Goal: Information Seeking & Learning: Learn about a topic

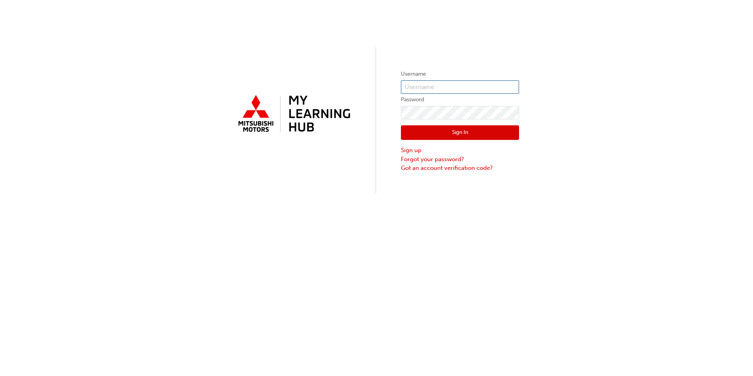
type input "0005954689"
click at [441, 130] on button "Sign In" at bounding box center [460, 132] width 118 height 15
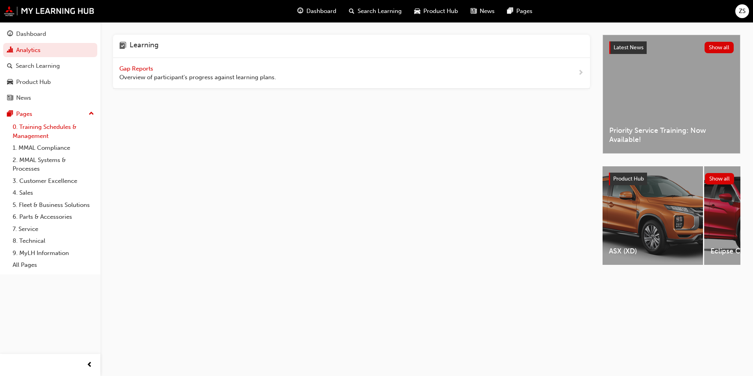
click at [46, 128] on link "0. Training Schedules & Management" at bounding box center [53, 131] width 88 height 21
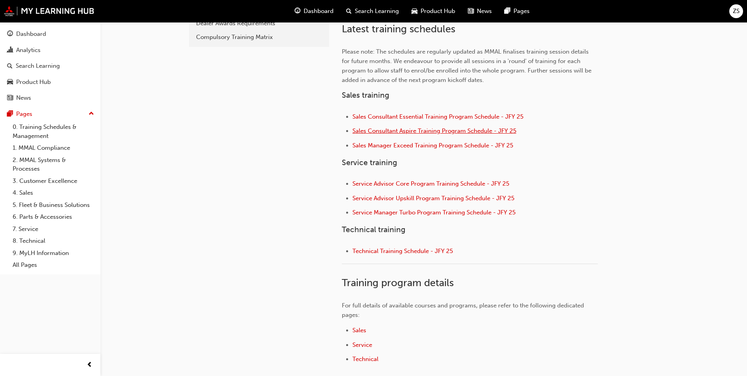
scroll to position [176, 0]
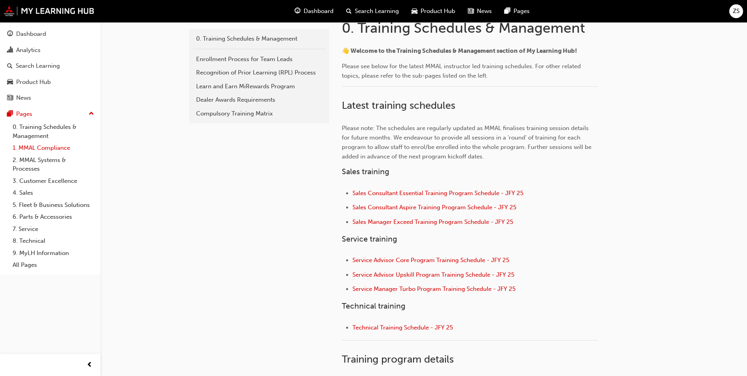
click at [34, 148] on link "1. MMAL Compliance" at bounding box center [53, 148] width 88 height 12
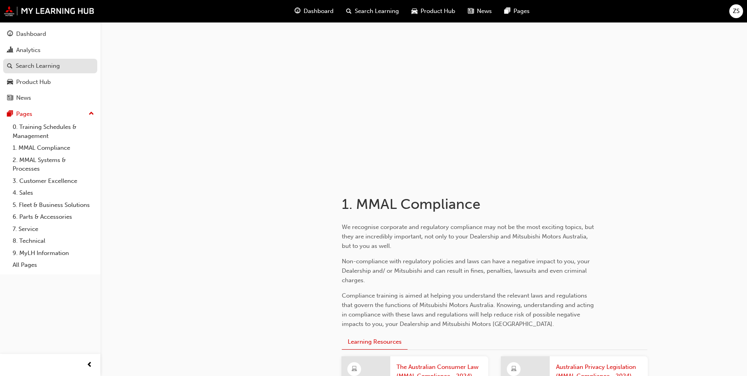
click at [51, 72] on link "Search Learning" at bounding box center [50, 66] width 94 height 15
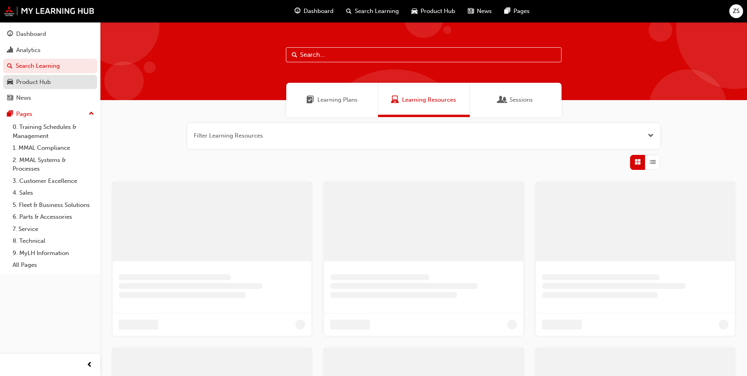
click at [51, 76] on link "Product Hub" at bounding box center [50, 82] width 94 height 15
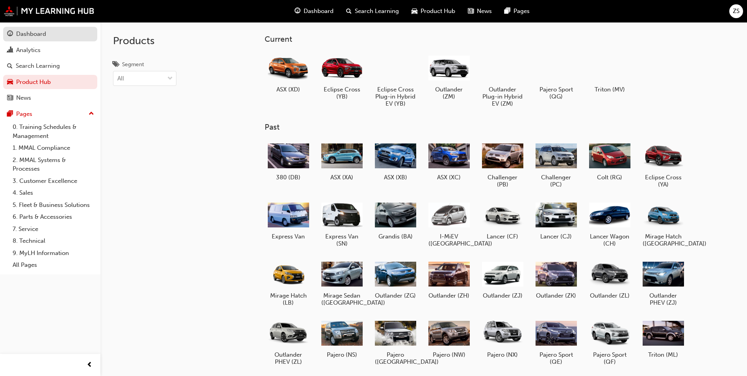
click at [52, 40] on link "Dashboard" at bounding box center [50, 34] width 94 height 15
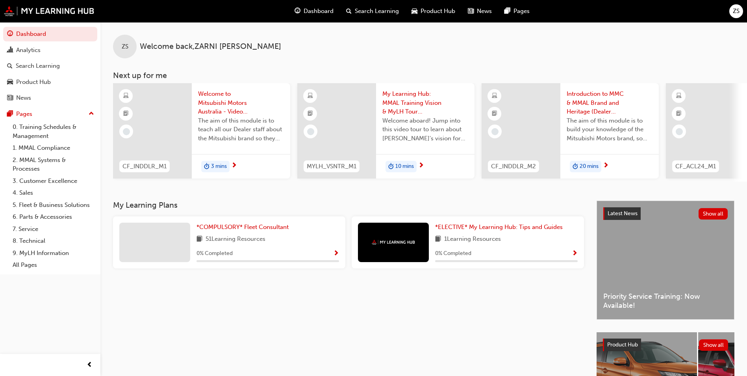
click at [162, 164] on span "CF_INDDLR_M1" at bounding box center [145, 166] width 44 height 9
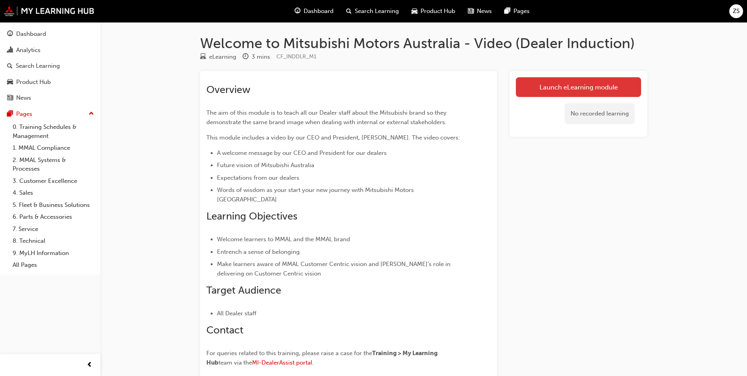
click at [537, 88] on link "Launch eLearning module" at bounding box center [578, 87] width 125 height 20
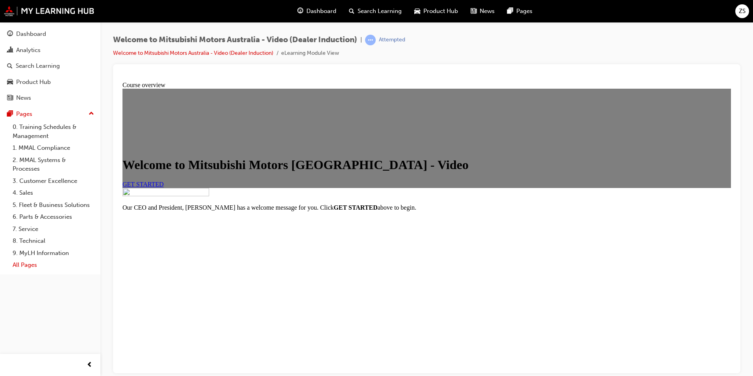
click at [37, 264] on link "All Pages" at bounding box center [53, 265] width 88 height 12
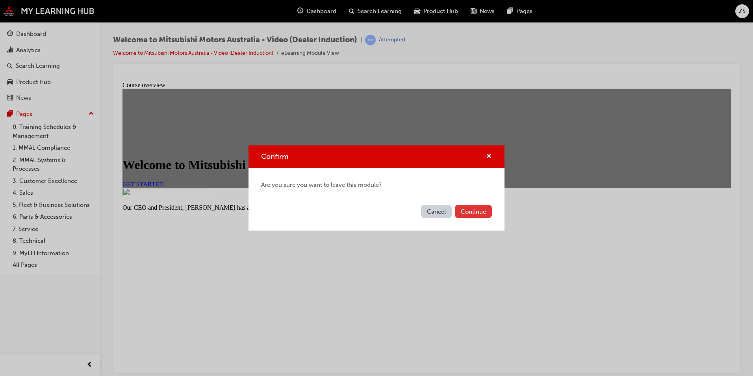
click at [462, 210] on button "Continue" at bounding box center [473, 211] width 37 height 13
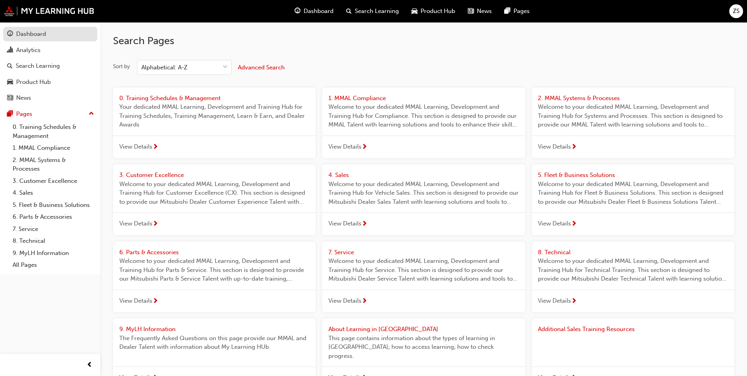
click at [49, 30] on div "Dashboard" at bounding box center [50, 34] width 86 height 10
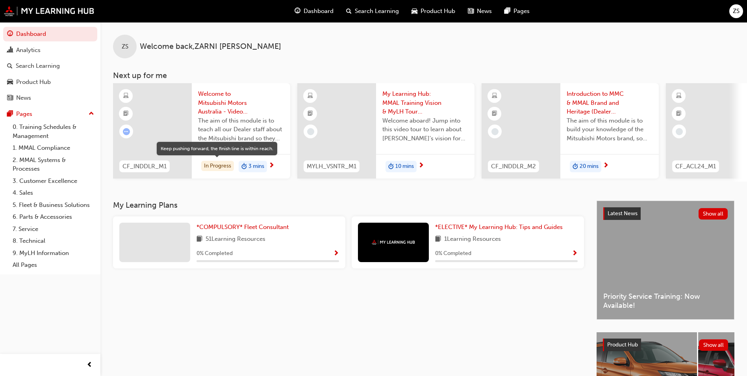
click at [227, 169] on div "In Progress" at bounding box center [217, 166] width 33 height 11
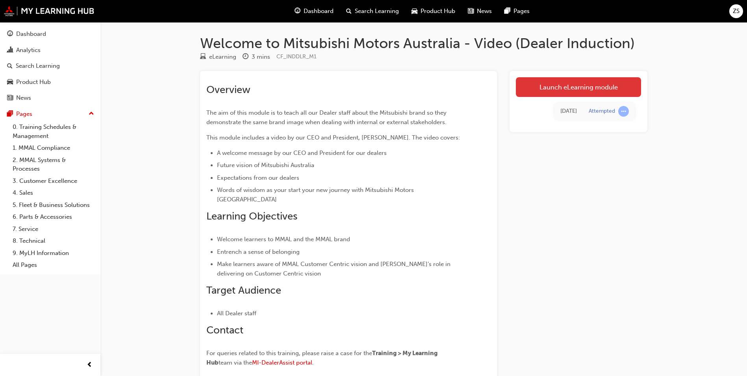
click at [566, 93] on link "Launch eLearning module" at bounding box center [578, 87] width 125 height 20
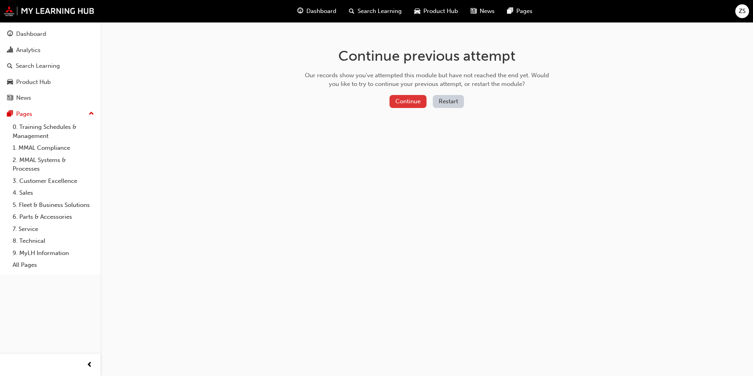
click at [409, 106] on button "Continue" at bounding box center [408, 101] width 37 height 13
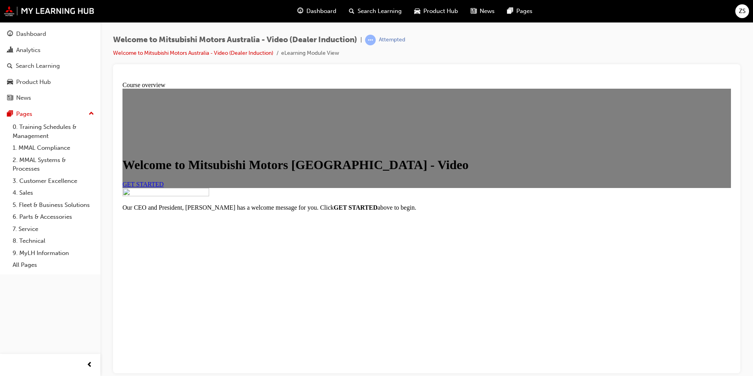
scroll to position [76, 0]
click at [164, 180] on span "GET STARTED" at bounding box center [143, 183] width 41 height 7
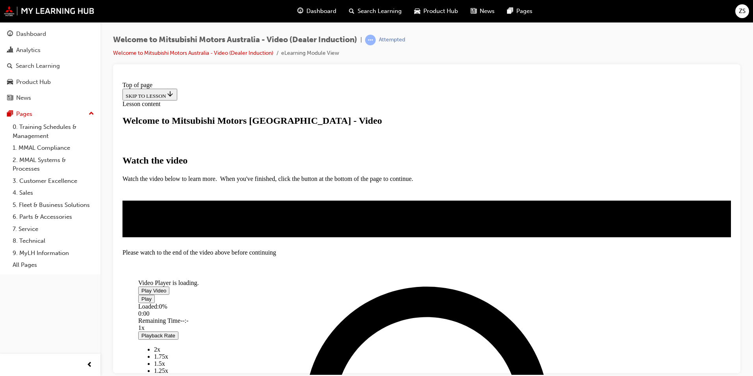
scroll to position [91, 0]
click at [141, 287] on span "Video player" at bounding box center [141, 290] width 0 height 6
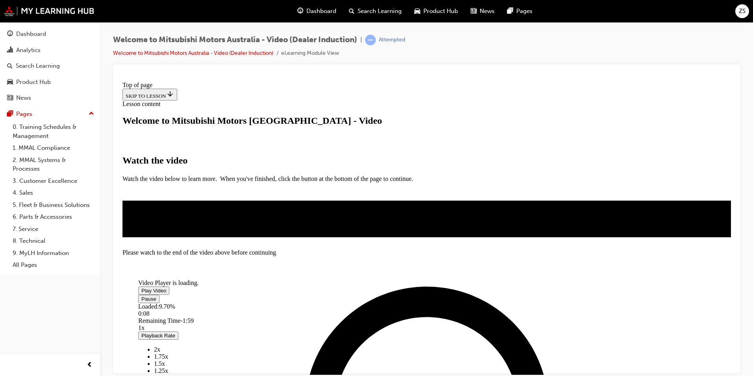
scroll to position [169, 0]
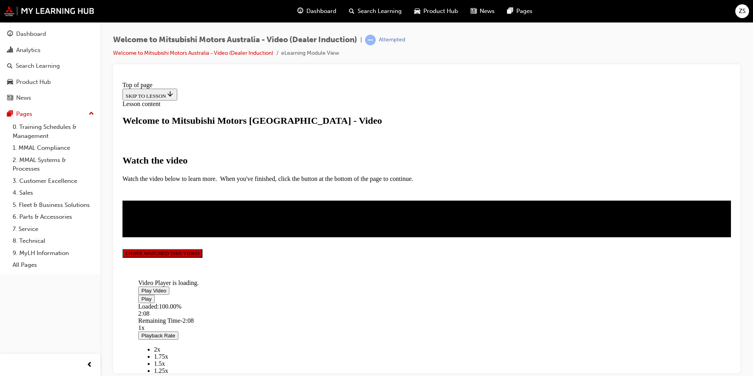
scroll to position [168, 0]
click at [203, 257] on button "I HAVE WATCHED THIS VIDEO" at bounding box center [163, 253] width 80 height 9
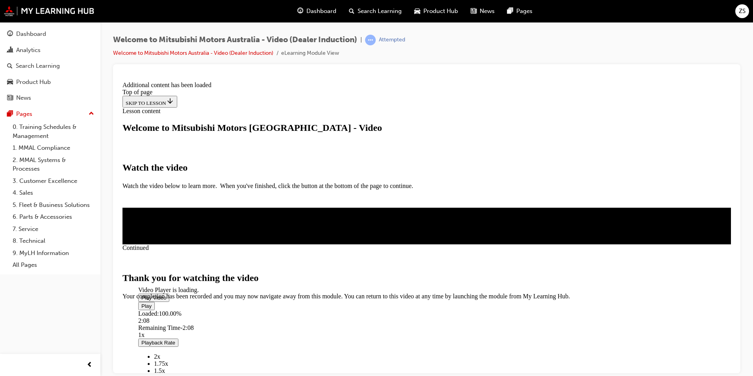
scroll to position [233, 0]
click at [171, 329] on span "CLOSE MODULE" at bounding box center [147, 332] width 48 height 7
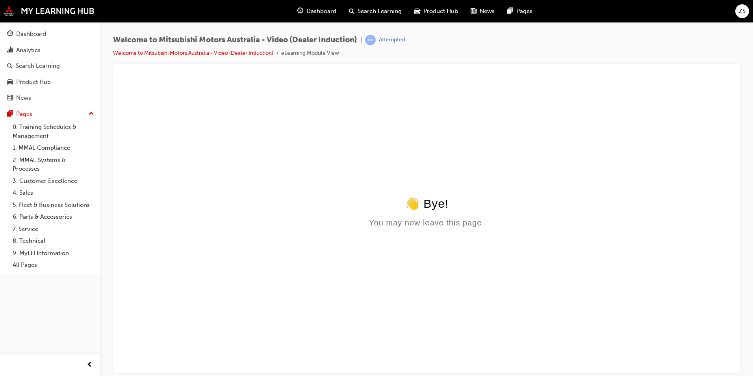
scroll to position [0, 0]
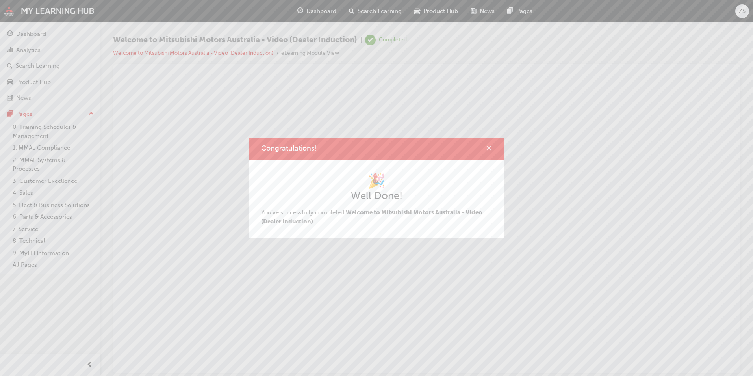
click at [490, 148] on span "cross-icon" at bounding box center [489, 148] width 6 height 7
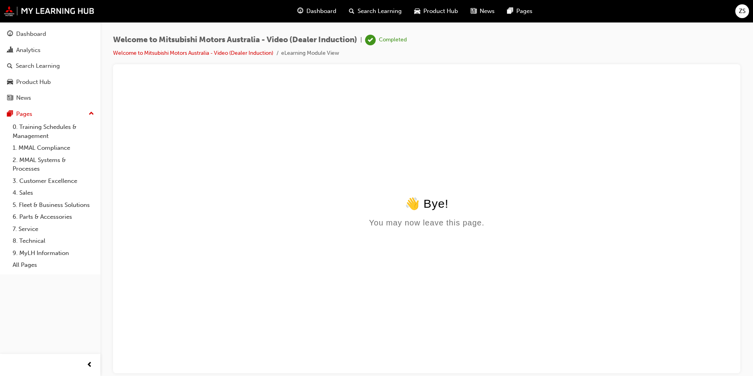
click at [316, 12] on span "Dashboard" at bounding box center [322, 11] width 30 height 9
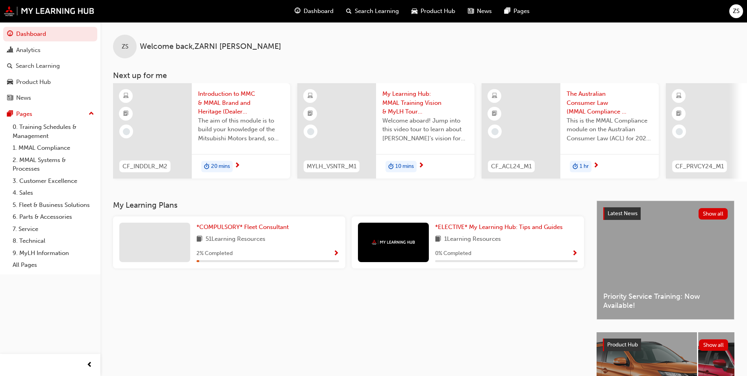
click at [218, 165] on span "20 mins" at bounding box center [220, 166] width 19 height 9
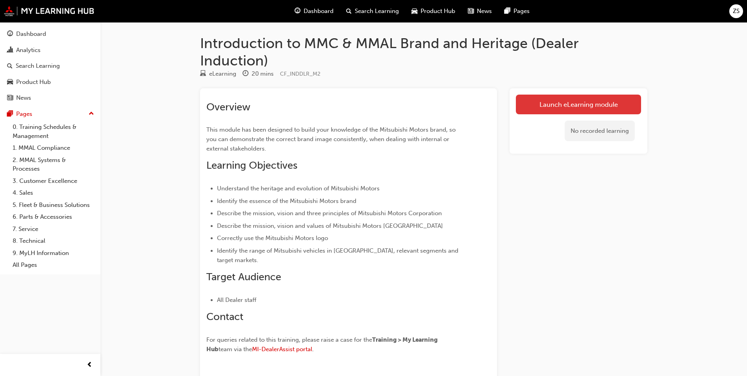
click at [577, 99] on link "Launch eLearning module" at bounding box center [578, 105] width 125 height 20
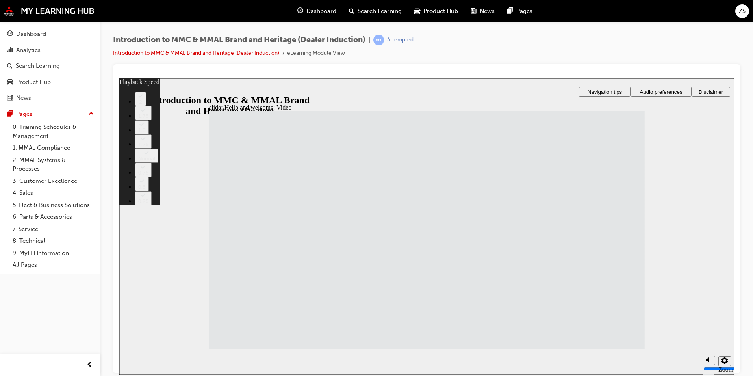
type input "7"
type input "5"
type input "7"
type input "5"
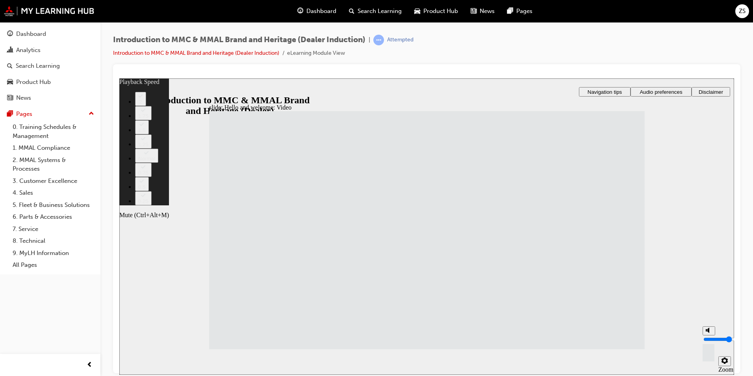
type input "4"
type input "7"
type input "4"
type input "3"
type input "7"
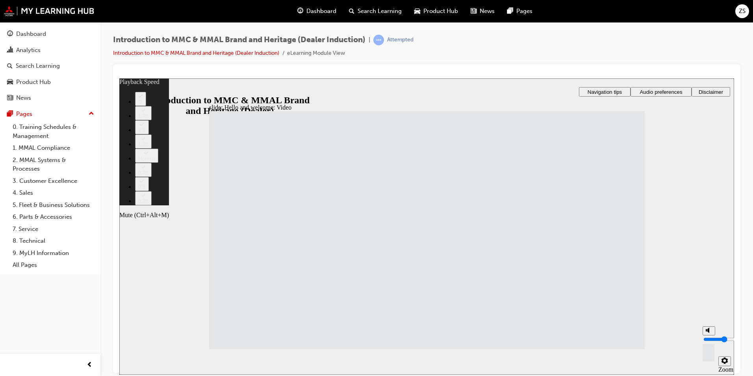
type input "3"
type input "11"
type input "3"
click at [711, 342] on input "volume" at bounding box center [729, 339] width 51 height 6
type input "33"
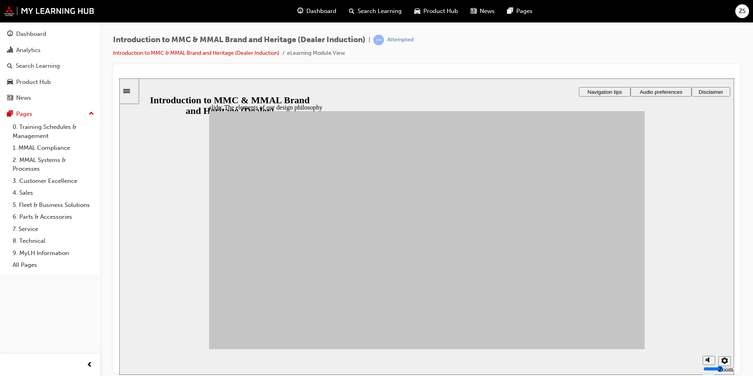
drag, startPoint x: 383, startPoint y: 231, endPoint x: 543, endPoint y: 217, distance: 161.0
drag, startPoint x: 412, startPoint y: 268, endPoint x: 552, endPoint y: 278, distance: 140.2
drag, startPoint x: 362, startPoint y: 257, endPoint x: 473, endPoint y: 223, distance: 115.6
drag, startPoint x: 284, startPoint y: 237, endPoint x: 485, endPoint y: 223, distance: 201.1
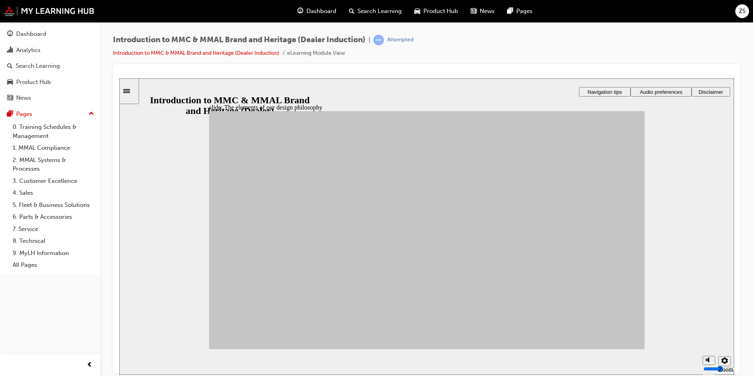
drag, startPoint x: 281, startPoint y: 233, endPoint x: 556, endPoint y: 221, distance: 275.3
drag, startPoint x: 537, startPoint y: 262, endPoint x: 475, endPoint y: 200, distance: 87.5
drag, startPoint x: 370, startPoint y: 303, endPoint x: 478, endPoint y: 200, distance: 149.1
drag, startPoint x: 532, startPoint y: 260, endPoint x: 555, endPoint y: 207, distance: 58.1
drag, startPoint x: 322, startPoint y: 229, endPoint x: 475, endPoint y: 199, distance: 155.7
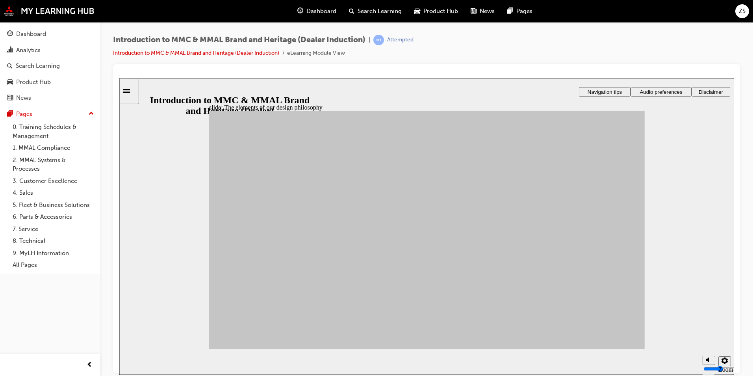
drag, startPoint x: 376, startPoint y: 301, endPoint x: 554, endPoint y: 199, distance: 205.7
drag, startPoint x: 256, startPoint y: 292, endPoint x: 545, endPoint y: 287, distance: 289.3
drag, startPoint x: 319, startPoint y: 250, endPoint x: 483, endPoint y: 260, distance: 164.6
drag, startPoint x: 294, startPoint y: 278, endPoint x: 480, endPoint y: 304, distance: 187.0
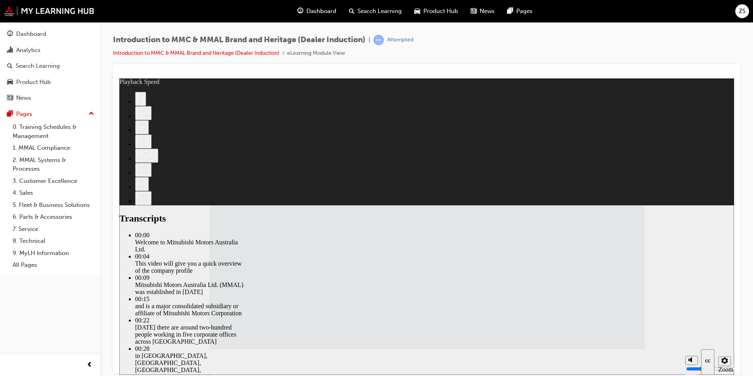
drag, startPoint x: 387, startPoint y: 286, endPoint x: 619, endPoint y: 287, distance: 231.7
type input "112"
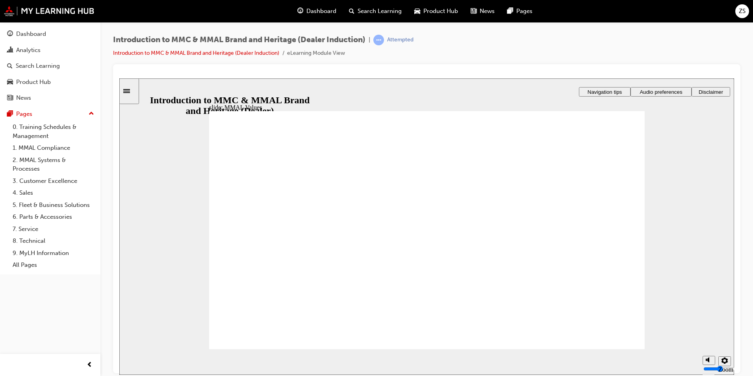
drag, startPoint x: 258, startPoint y: 247, endPoint x: 281, endPoint y: 219, distance: 36.7
drag, startPoint x: 274, startPoint y: 270, endPoint x: 331, endPoint y: 219, distance: 75.7
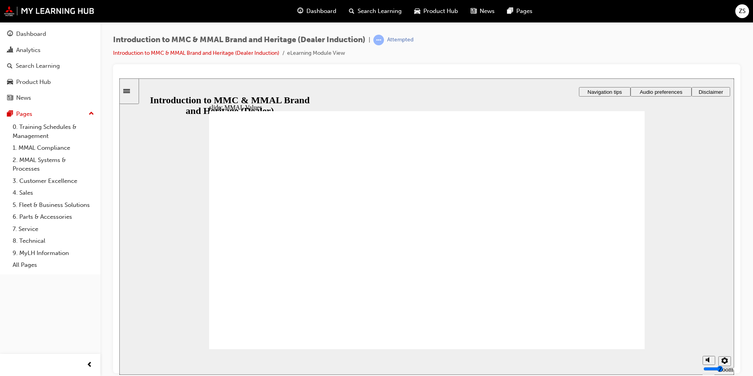
drag, startPoint x: 325, startPoint y: 214, endPoint x: 318, endPoint y: 215, distance: 7.1
drag, startPoint x: 264, startPoint y: 223, endPoint x: 330, endPoint y: 237, distance: 67.3
drag, startPoint x: 236, startPoint y: 216, endPoint x: 314, endPoint y: 234, distance: 80.7
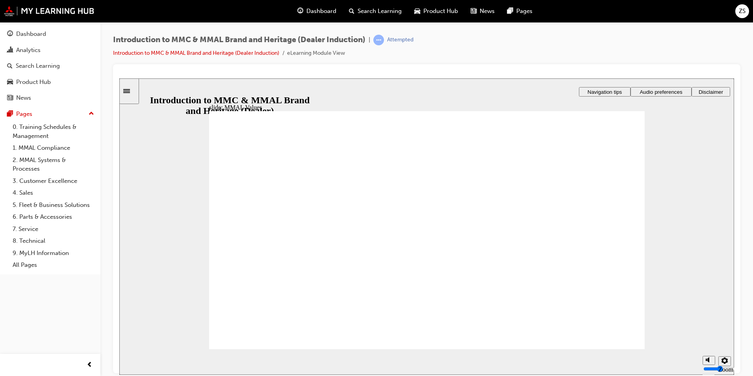
drag, startPoint x: 277, startPoint y: 221, endPoint x: 347, endPoint y: 248, distance: 74.9
drag, startPoint x: 409, startPoint y: 218, endPoint x: 395, endPoint y: 248, distance: 32.4
drag, startPoint x: 471, startPoint y: 233, endPoint x: 470, endPoint y: 244, distance: 11.5
drag, startPoint x: 524, startPoint y: 219, endPoint x: 512, endPoint y: 255, distance: 38.0
drag, startPoint x: 591, startPoint y: 242, endPoint x: 593, endPoint y: 256, distance: 13.5
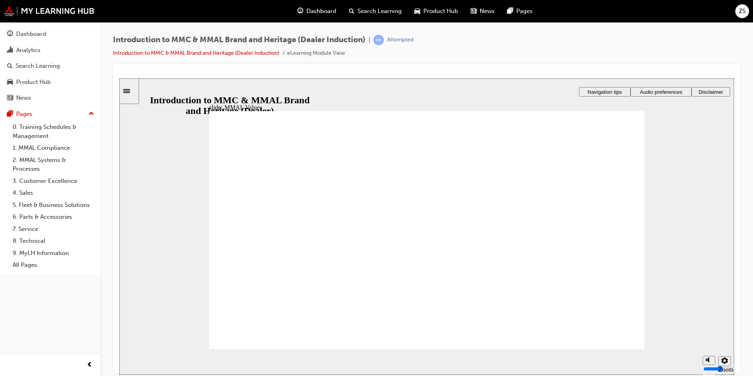
drag, startPoint x: 604, startPoint y: 222, endPoint x: 327, endPoint y: 252, distance: 277.8
drag, startPoint x: 591, startPoint y: 221, endPoint x: 385, endPoint y: 248, distance: 207.9
drag, startPoint x: 595, startPoint y: 218, endPoint x: 467, endPoint y: 249, distance: 131.4
drag, startPoint x: 538, startPoint y: 240, endPoint x: 524, endPoint y: 247, distance: 15.9
drag, startPoint x: 529, startPoint y: 225, endPoint x: 384, endPoint y: 251, distance: 147.0
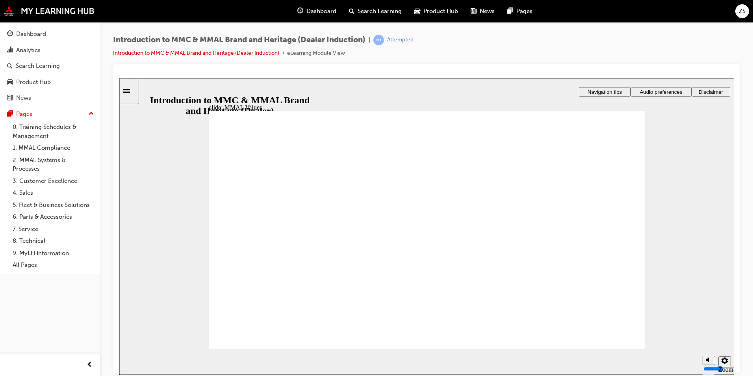
drag, startPoint x: 543, startPoint y: 234, endPoint x: 606, endPoint y: 254, distance: 66.4
drag, startPoint x: 470, startPoint y: 218, endPoint x: 348, endPoint y: 242, distance: 124.0
drag, startPoint x: 448, startPoint y: 231, endPoint x: 538, endPoint y: 246, distance: 91.5
drag, startPoint x: 258, startPoint y: 221, endPoint x: 390, endPoint y: 245, distance: 134.4
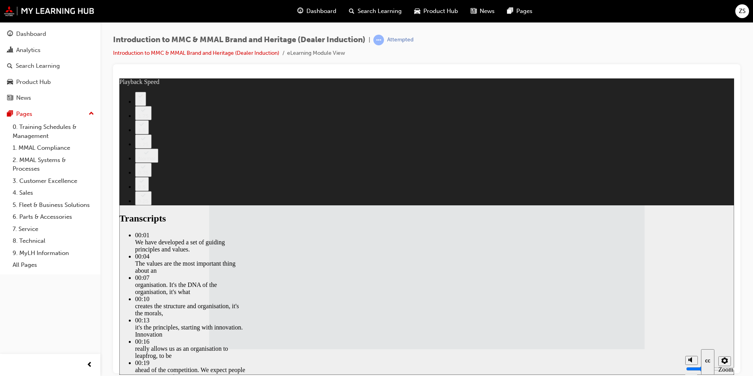
drag, startPoint x: 397, startPoint y: 287, endPoint x: 639, endPoint y: 288, distance: 241.9
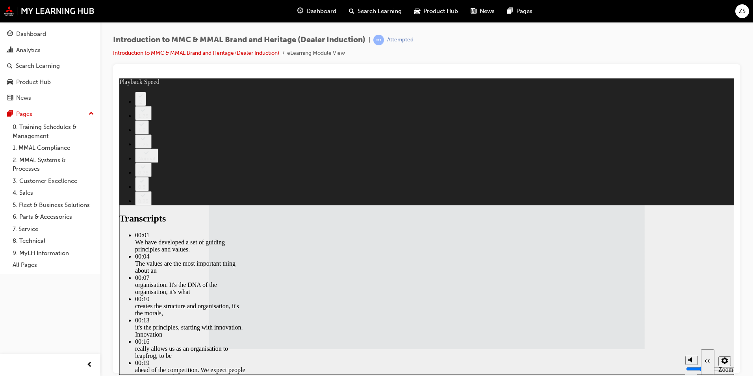
type input "120"
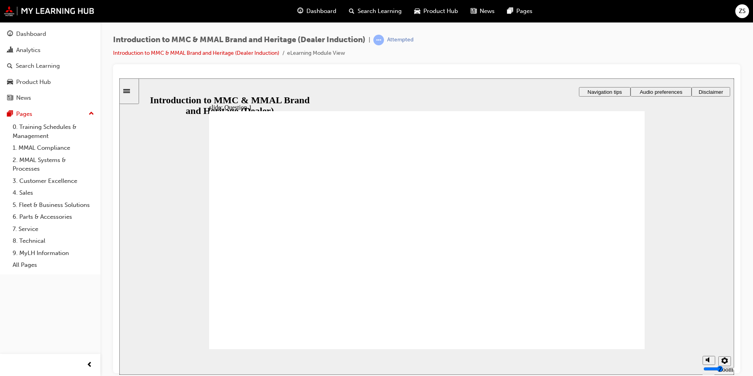
radio input "false"
radio input "true"
radio input "false"
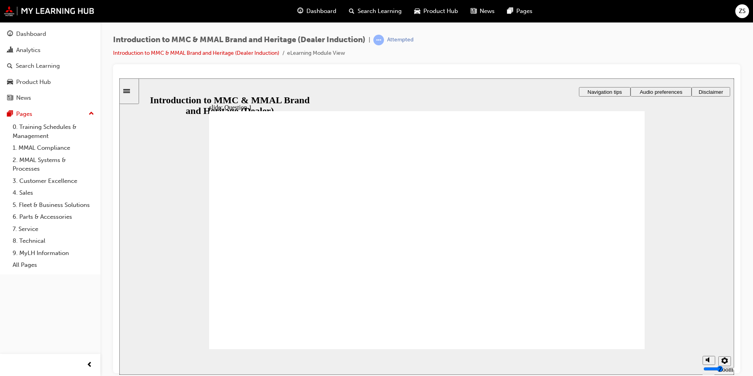
radio input "true"
radio input "false"
radio input "true"
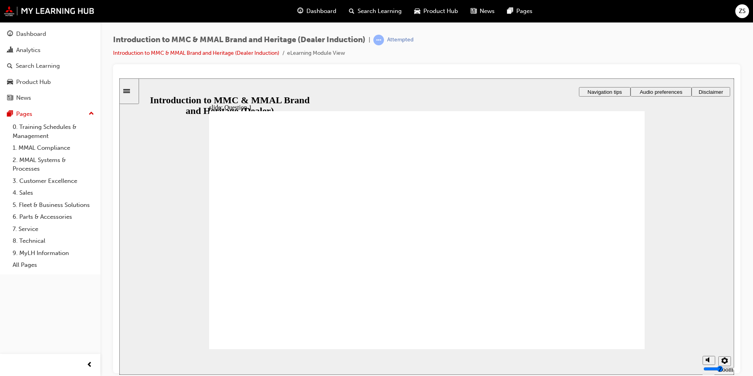
drag, startPoint x: 226, startPoint y: 235, endPoint x: 257, endPoint y: 269, distance: 45.5
drag, startPoint x: 275, startPoint y: 292, endPoint x: 267, endPoint y: 297, distance: 9.0
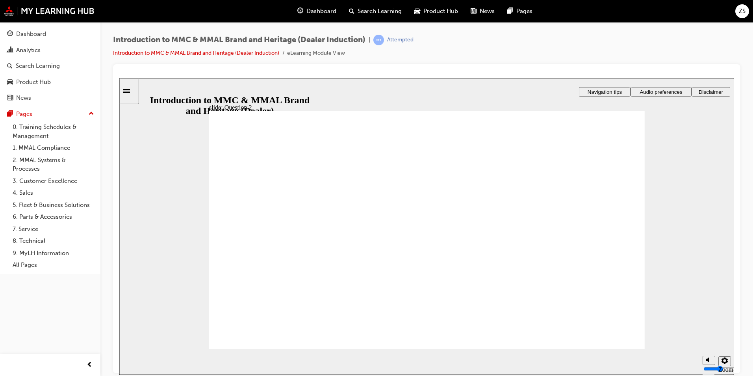
radio input "true"
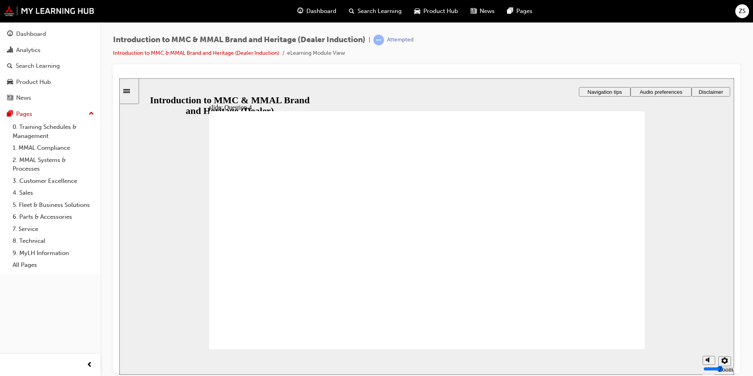
drag, startPoint x: 283, startPoint y: 218, endPoint x: 258, endPoint y: 337, distance: 121.7
checkbox input "true"
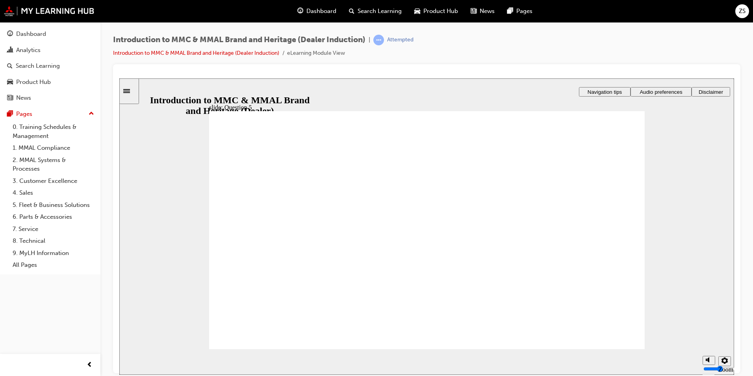
checkbox input "true"
drag, startPoint x: 303, startPoint y: 297, endPoint x: 325, endPoint y: 294, distance: 22.7
checkbox input "true"
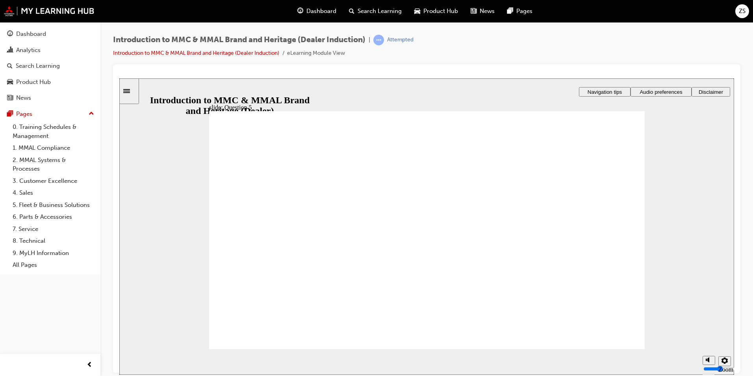
drag, startPoint x: 348, startPoint y: 258, endPoint x: 355, endPoint y: 242, distance: 17.3
checkbox input "true"
radio input "true"
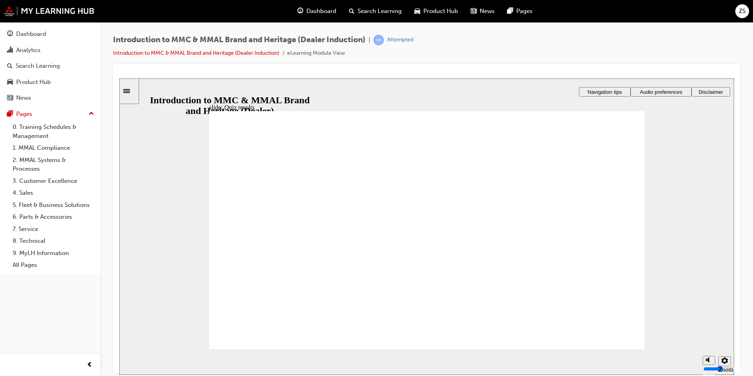
radio input "true"
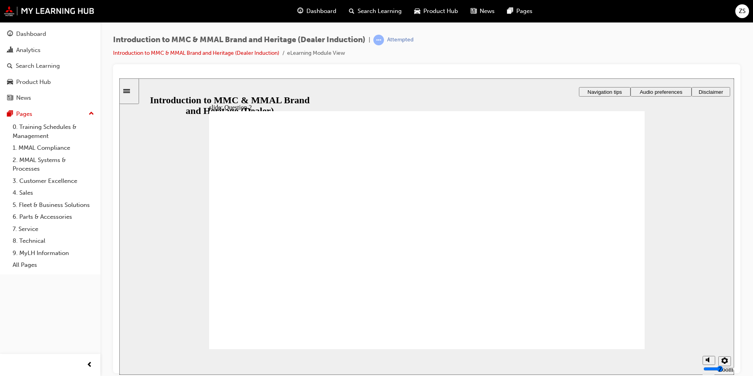
radio input "true"
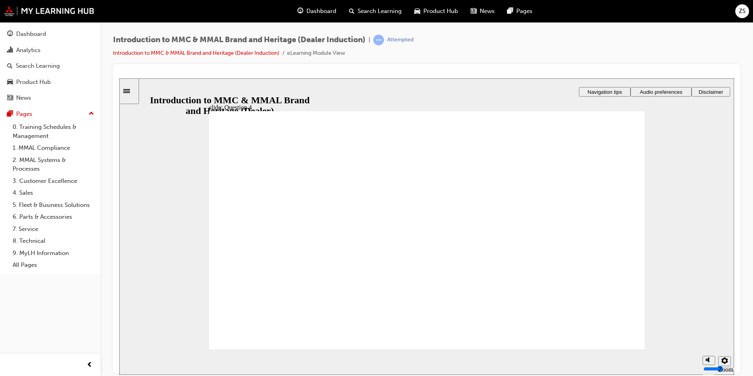
checkbox input "false"
checkbox input "true"
checkbox input "false"
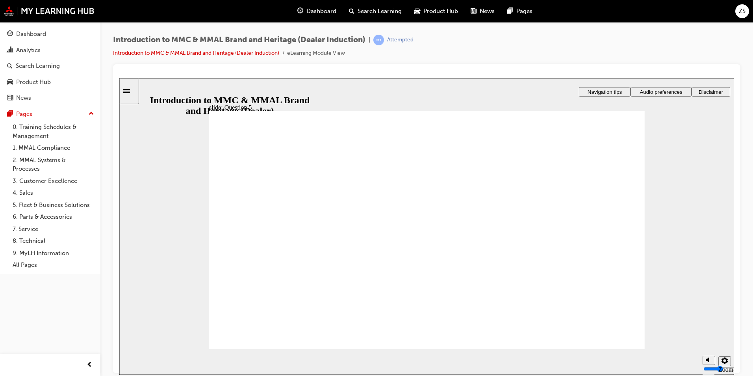
checkbox input "true"
drag, startPoint x: 356, startPoint y: 287, endPoint x: 302, endPoint y: 329, distance: 67.9
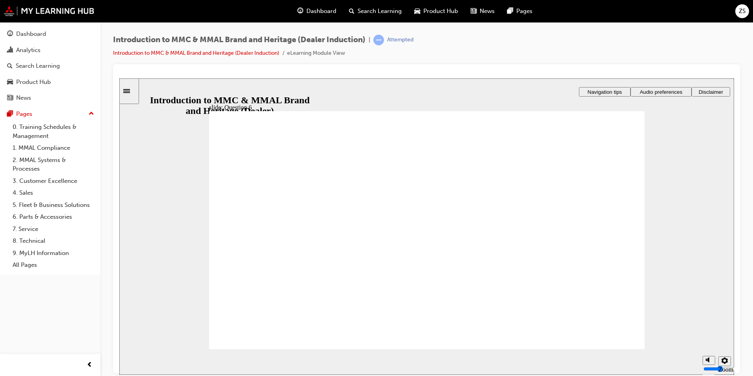
radio input "true"
drag, startPoint x: 310, startPoint y: 235, endPoint x: 282, endPoint y: 335, distance: 104.4
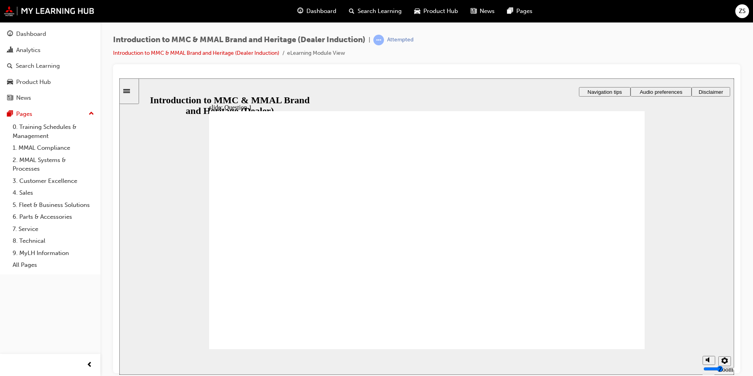
radio input "true"
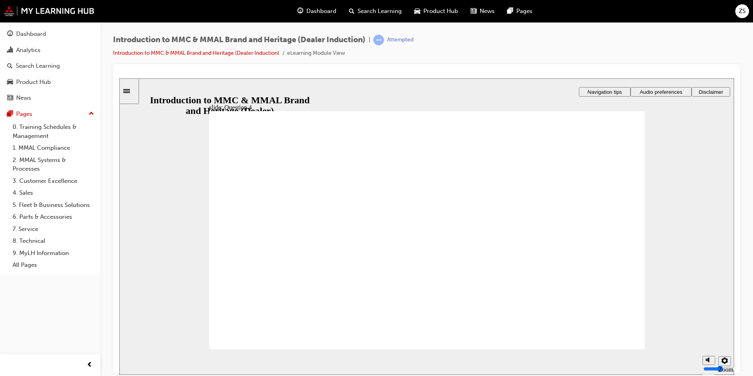
radio input "true"
checkbox input "true"
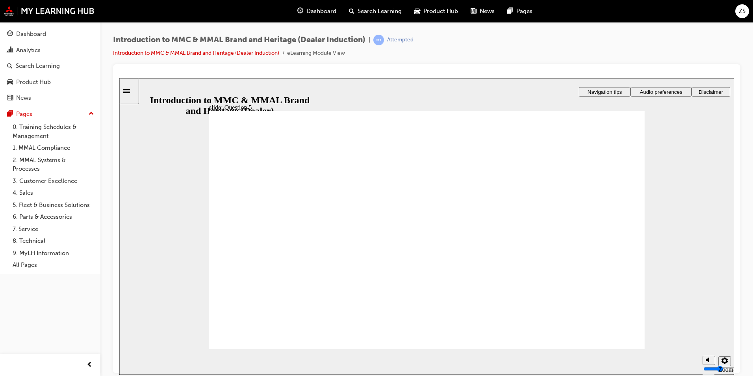
checkbox input "true"
radio input "true"
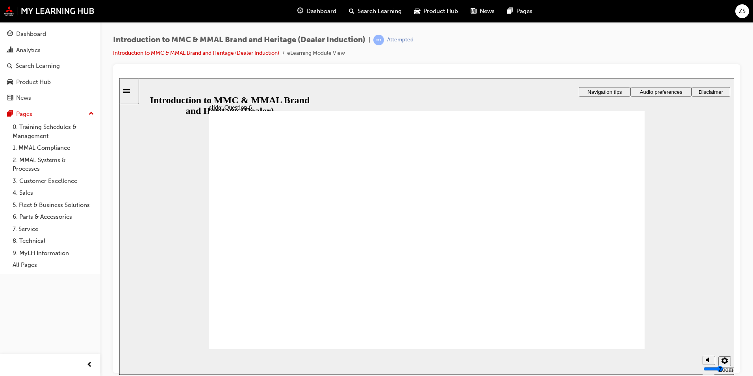
click at [320, 9] on span "Dashboard" at bounding box center [322, 11] width 30 height 9
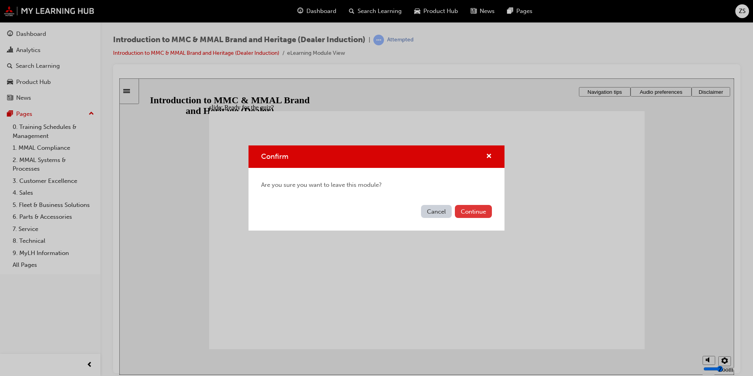
click at [475, 214] on button "Continue" at bounding box center [473, 211] width 37 height 13
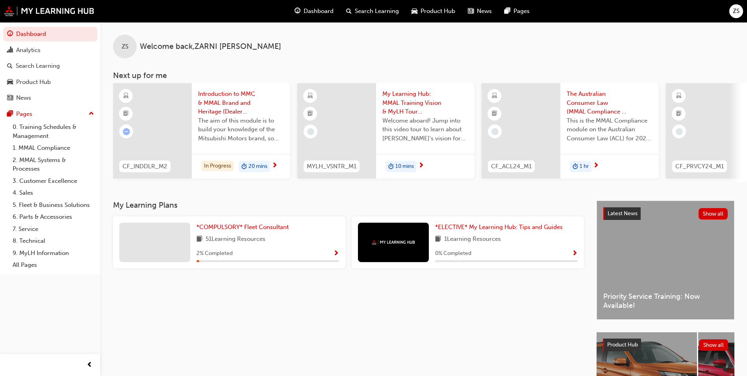
click at [125, 130] on span "learningRecordVerb_ATTEMPT-icon" at bounding box center [126, 131] width 7 height 7
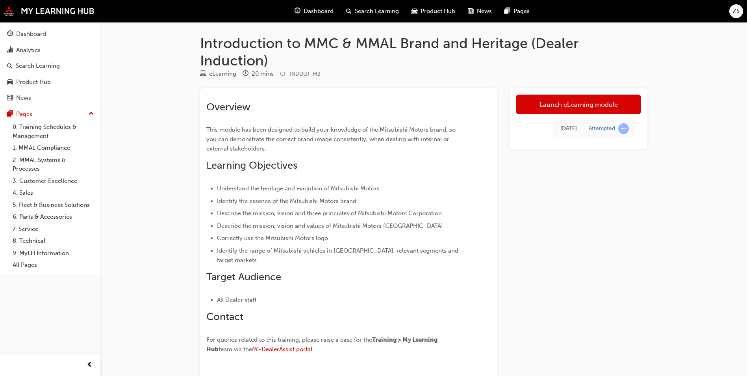
click at [310, 15] on span "Dashboard" at bounding box center [319, 11] width 30 height 9
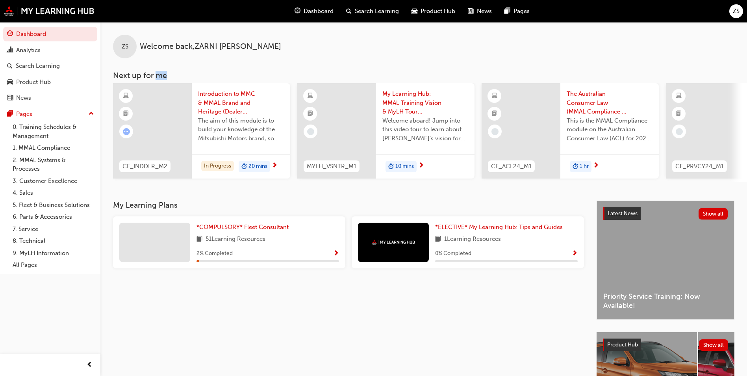
drag, startPoint x: 157, startPoint y: 77, endPoint x: 175, endPoint y: 78, distance: 17.8
click at [175, 78] on h3 "Next up for me" at bounding box center [423, 75] width 647 height 9
drag, startPoint x: 175, startPoint y: 78, endPoint x: 307, endPoint y: 63, distance: 133.3
click at [307, 63] on div "ZS Welcome back , ZARNI SHAKOOR Next up for me CF_INDDLR_M2 Introduction to MMC…" at bounding box center [423, 102] width 647 height 160
drag, startPoint x: 721, startPoint y: 179, endPoint x: 688, endPoint y: 183, distance: 32.5
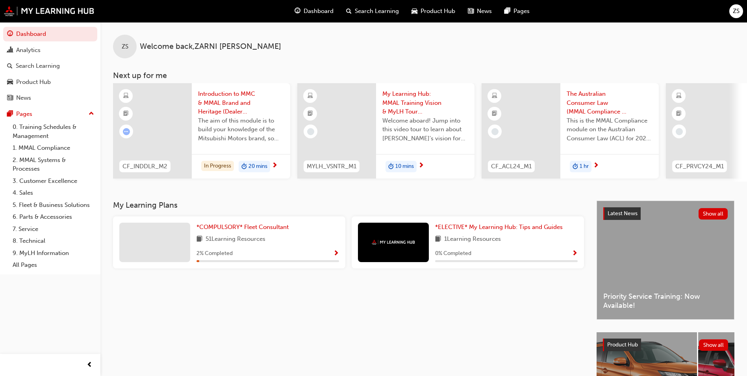
click at [695, 182] on div "CF_INDDLR_M2 Introduction to MMC & MMAL Brand and Heritage (Dealer Induction) T…" at bounding box center [430, 132] width 634 height 99
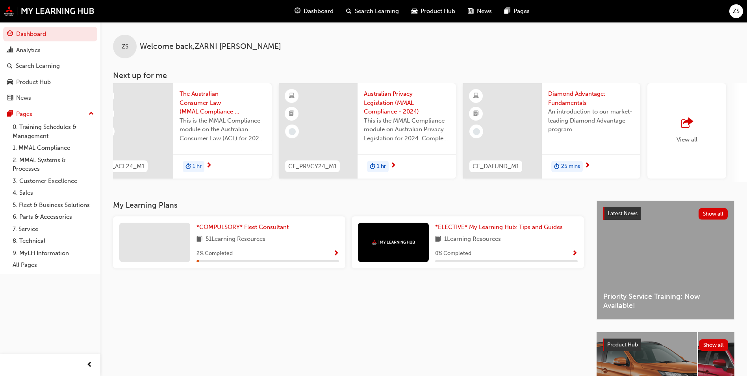
scroll to position [0, 471]
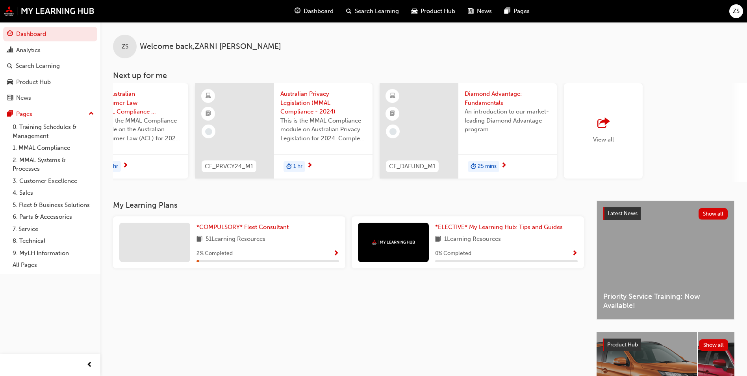
click at [364, 185] on div "ZS Welcome back , ZARNI SHAKOOR Next up for me CF_INDDLR_M2 Introduction to MMC…" at bounding box center [423, 111] width 647 height 178
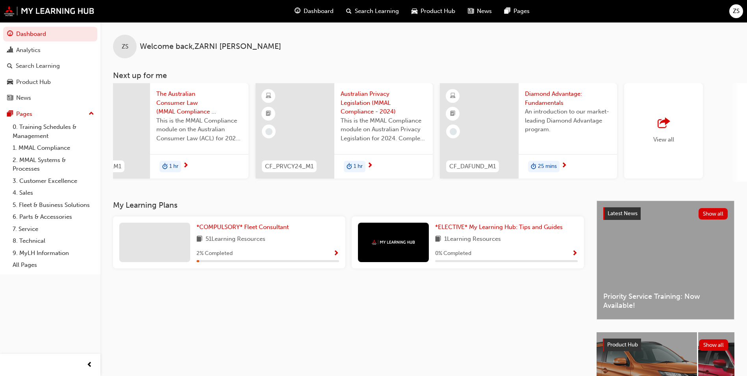
scroll to position [0, 407]
click at [680, 133] on div "View all" at bounding box center [667, 130] width 79 height 95
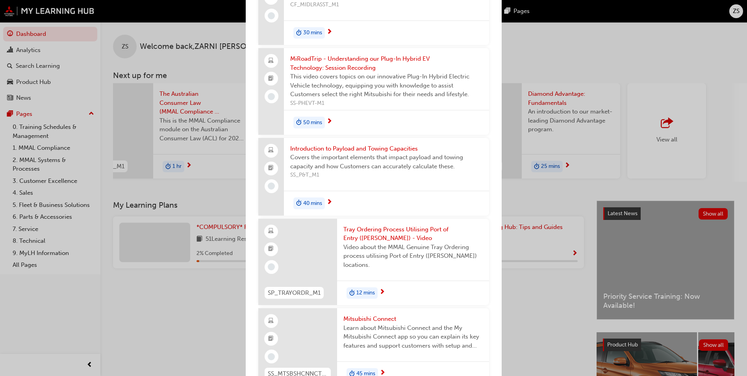
scroll to position [3801, 0]
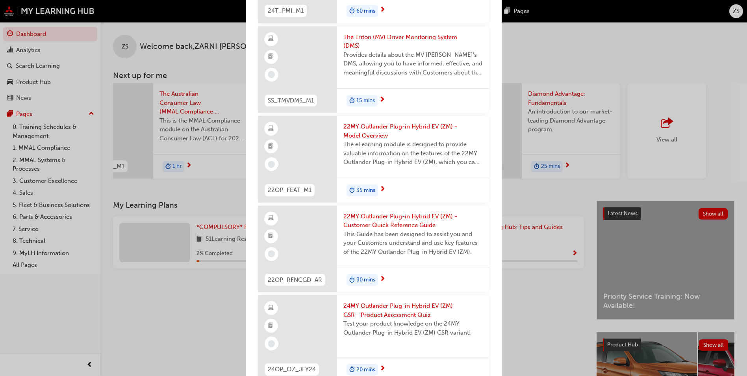
click at [592, 28] on div "Next up for me CF_INDDLR_M2 Introduction to MMC & MMAL Brand and Heritage (Deal…" at bounding box center [373, 188] width 747 height 376
click at [730, 16] on div "Next up for me CF_INDDLR_M2 Introduction to MMC & MMAL Brand and Heritage (Deal…" at bounding box center [373, 188] width 747 height 376
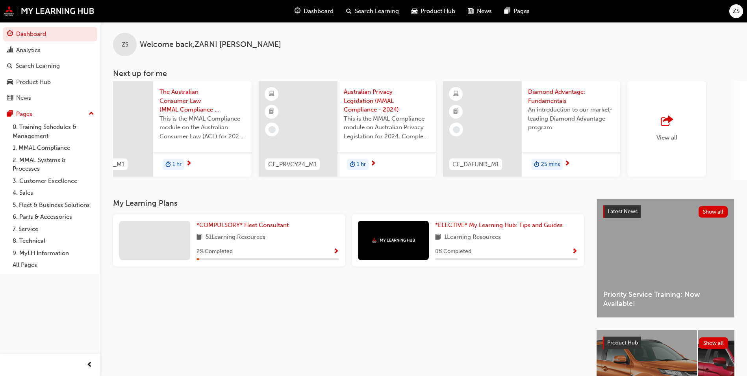
scroll to position [0, 0]
